Goal: Transaction & Acquisition: Purchase product/service

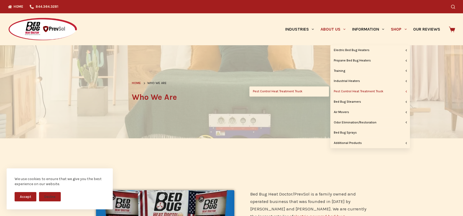
click at [298, 91] on link "Pest Control Heat Treatment Truck" at bounding box center [290, 91] width 80 height 10
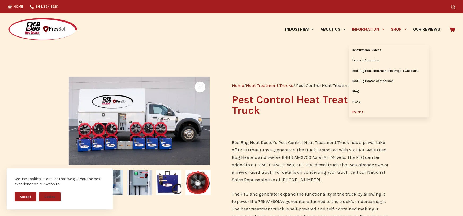
click at [371, 107] on link "Policies" at bounding box center [389, 112] width 80 height 10
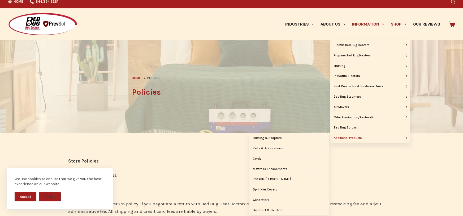
scroll to position [5, 0]
click at [285, 148] on link "Parts & Accessories" at bounding box center [290, 148] width 80 height 10
